Goal: Task Accomplishment & Management: Manage account settings

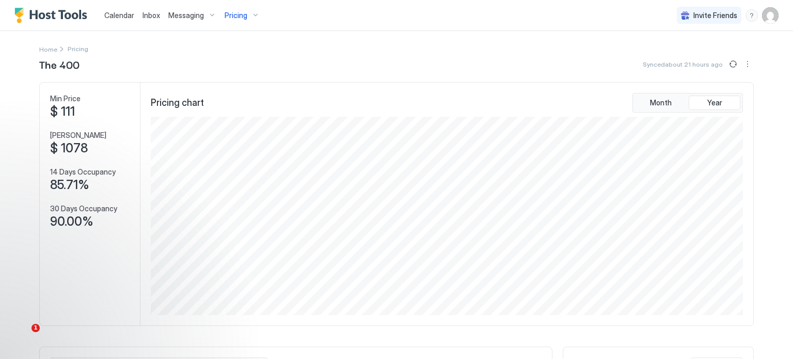
scroll to position [198, 595]
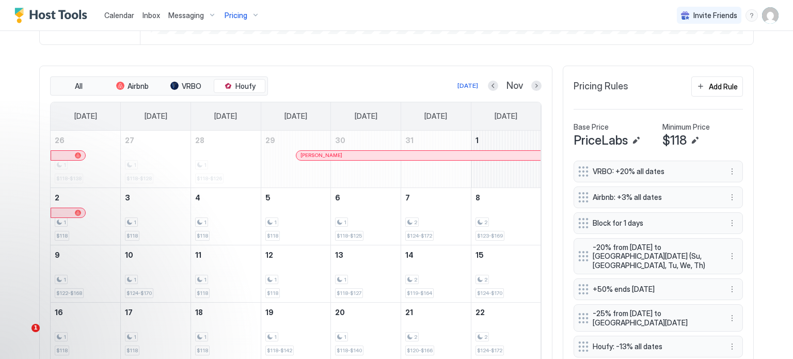
click at [150, 17] on span "Inbox" at bounding box center [152, 15] width 18 height 9
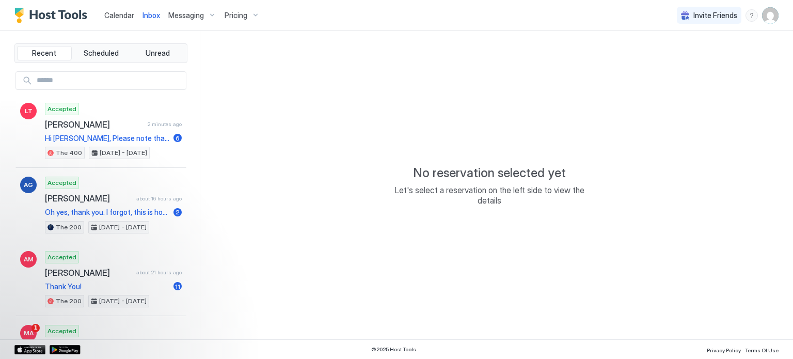
click at [128, 16] on span "Calendar" at bounding box center [119, 15] width 30 height 9
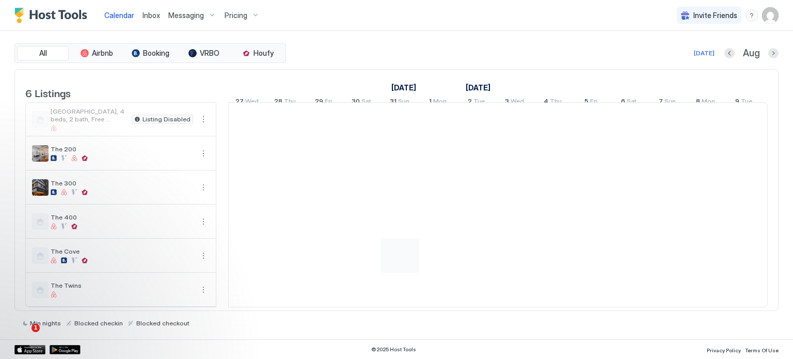
scroll to position [10, 0]
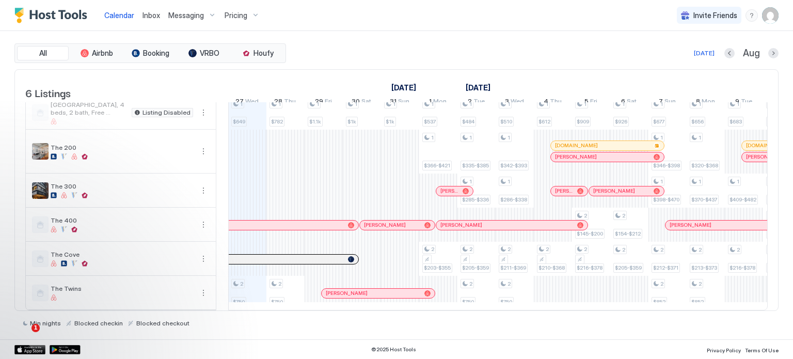
click at [351, 293] on div at bounding box center [351, 293] width 8 height 8
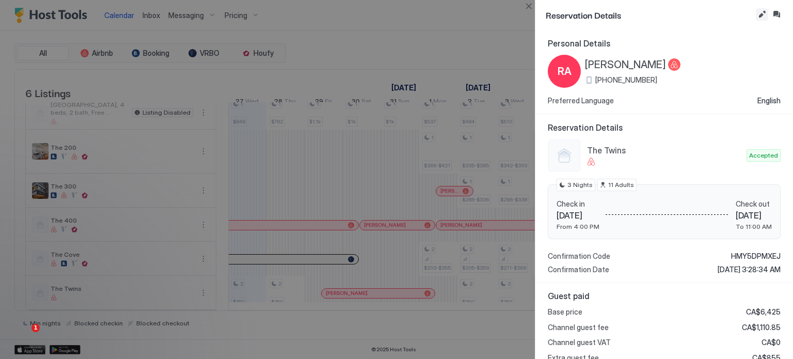
click at [761, 16] on button "Edit reservation" at bounding box center [762, 14] width 12 height 12
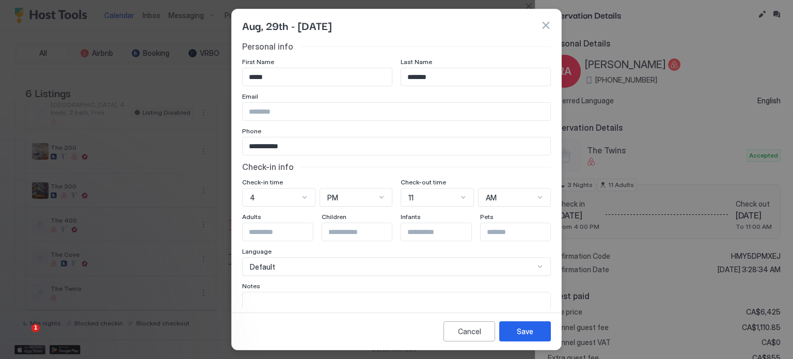
scroll to position [58, 0]
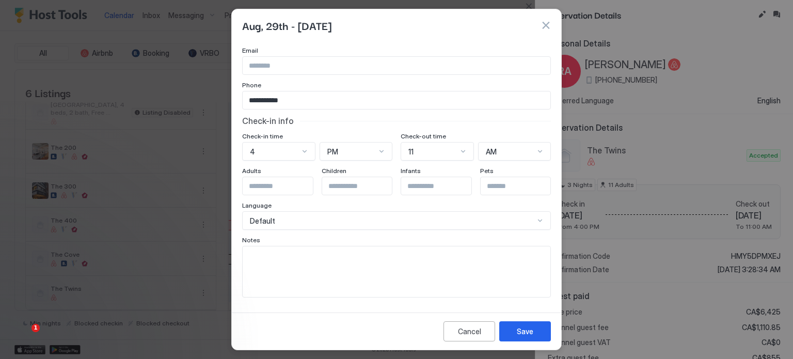
click at [279, 161] on div "4" at bounding box center [278, 151] width 73 height 19
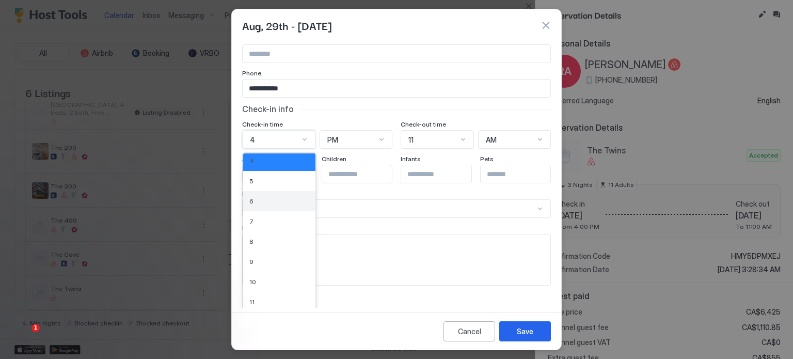
scroll to position [87, 0]
click at [264, 273] on div "11" at bounding box center [279, 278] width 72 height 20
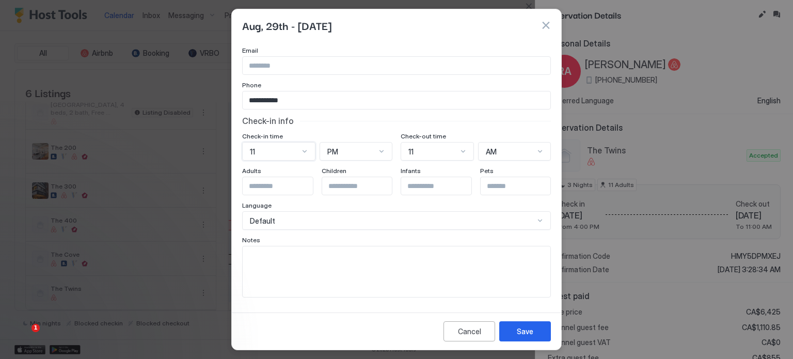
scroll to position [44, 0]
click at [342, 149] on div "PM" at bounding box center [351, 153] width 49 height 9
click at [334, 171] on div "AM" at bounding box center [357, 177] width 72 height 20
click at [513, 326] on button "Save" at bounding box center [525, 331] width 52 height 20
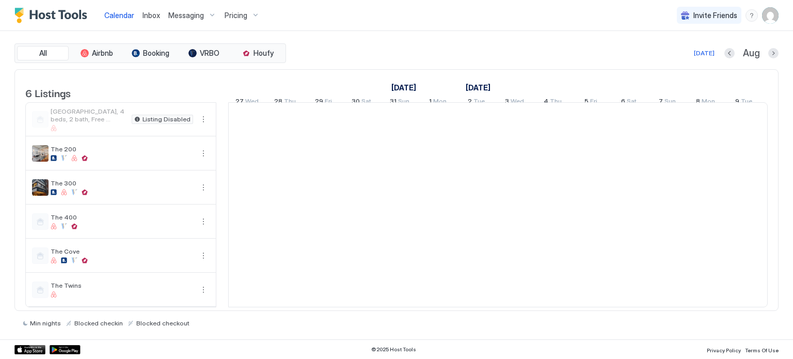
scroll to position [0, 574]
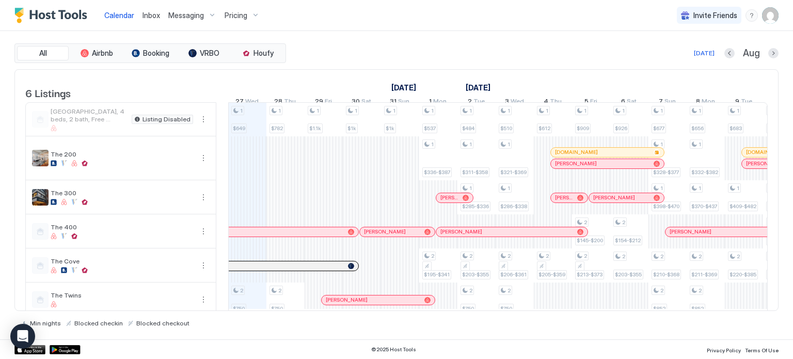
click at [240, 15] on span "Pricing" at bounding box center [236, 15] width 23 height 9
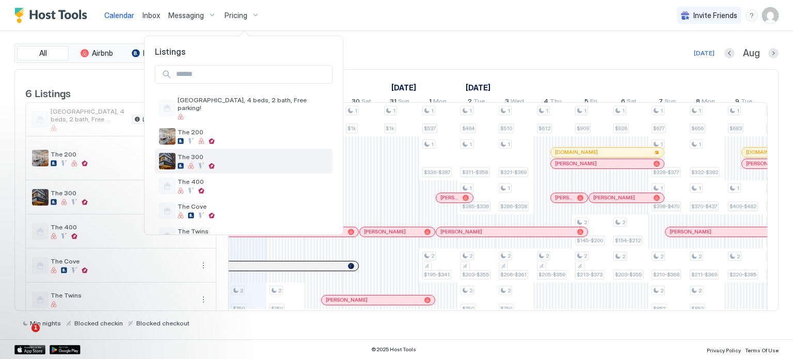
scroll to position [17, 0]
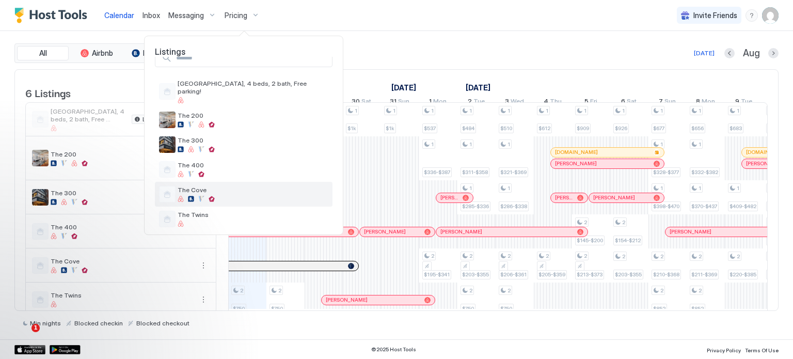
click at [199, 187] on div "The Cove" at bounding box center [253, 194] width 151 height 16
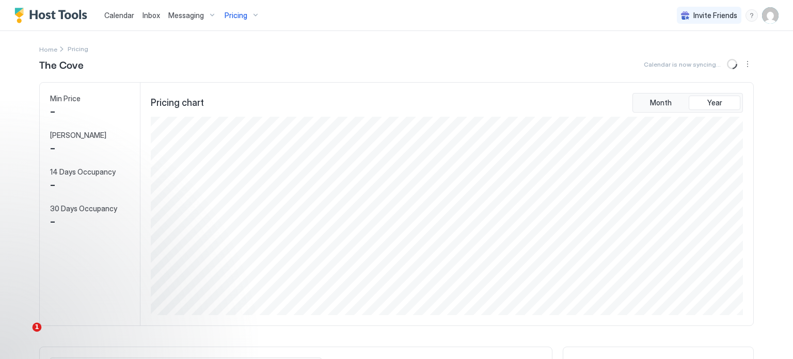
scroll to position [198, 595]
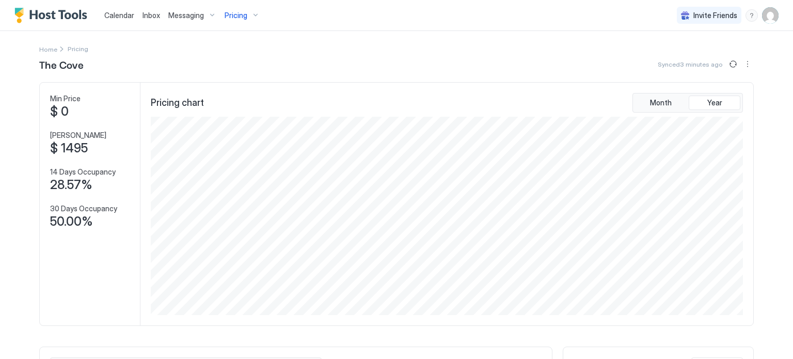
click at [238, 14] on span "Pricing" at bounding box center [236, 15] width 23 height 9
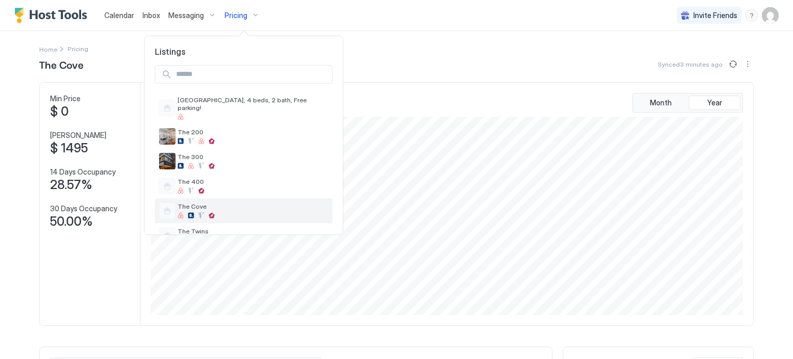
click at [216, 202] on span "The Cove" at bounding box center [253, 206] width 151 height 8
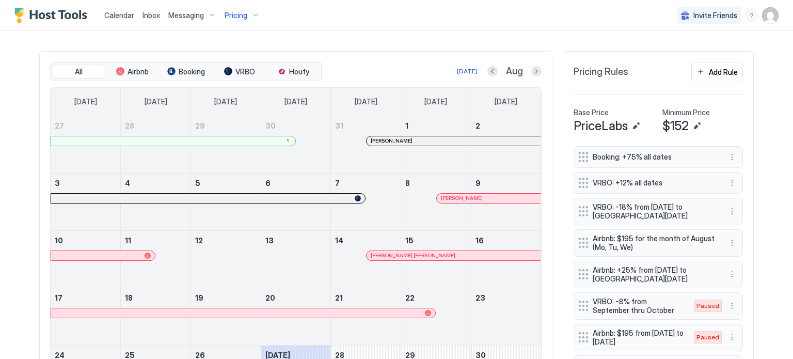
scroll to position [291, 0]
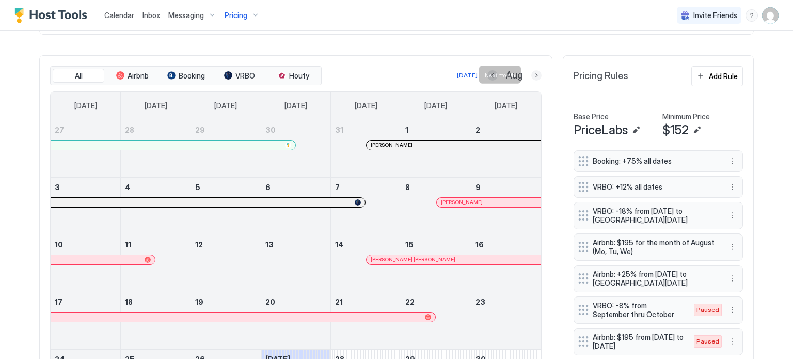
click at [532, 75] on button "Next month" at bounding box center [536, 75] width 10 height 10
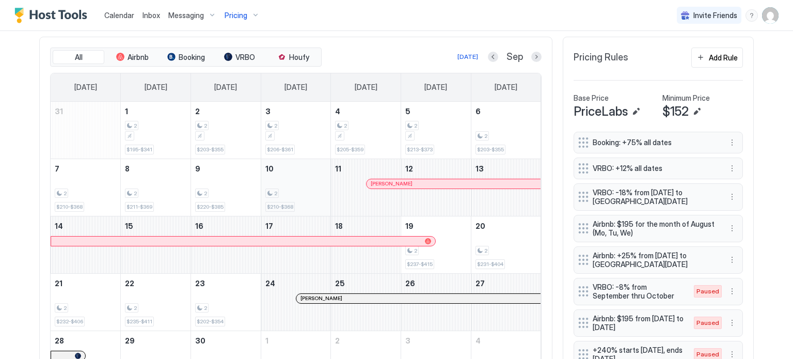
scroll to position [303, 0]
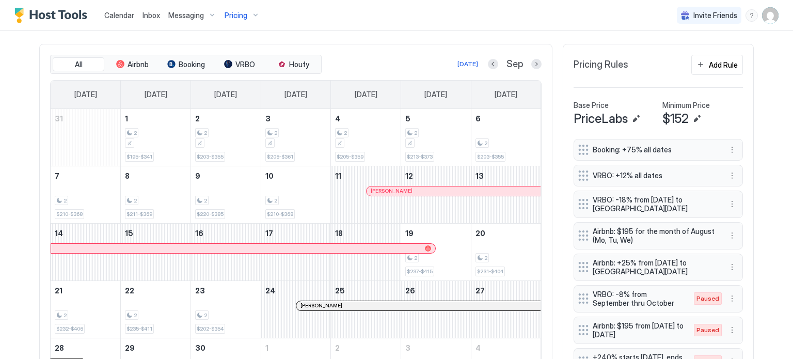
click at [444, 62] on div "[DATE] Sep" at bounding box center [433, 64] width 218 height 12
